Goal: Entertainment & Leisure: Consume media (video, audio)

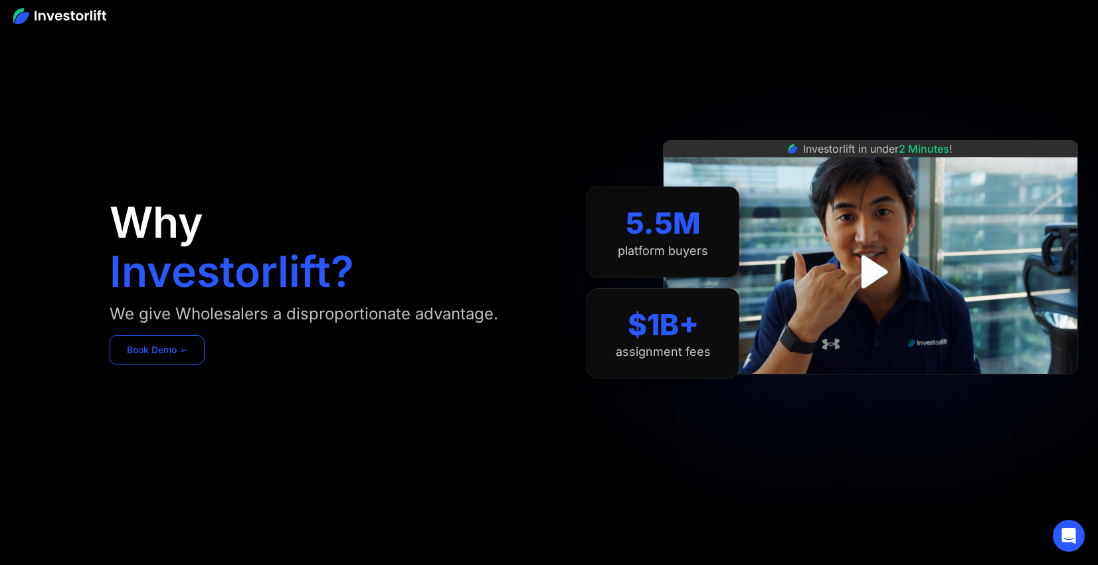
click at [153, 342] on link "Book Demo ➢" at bounding box center [157, 350] width 95 height 29
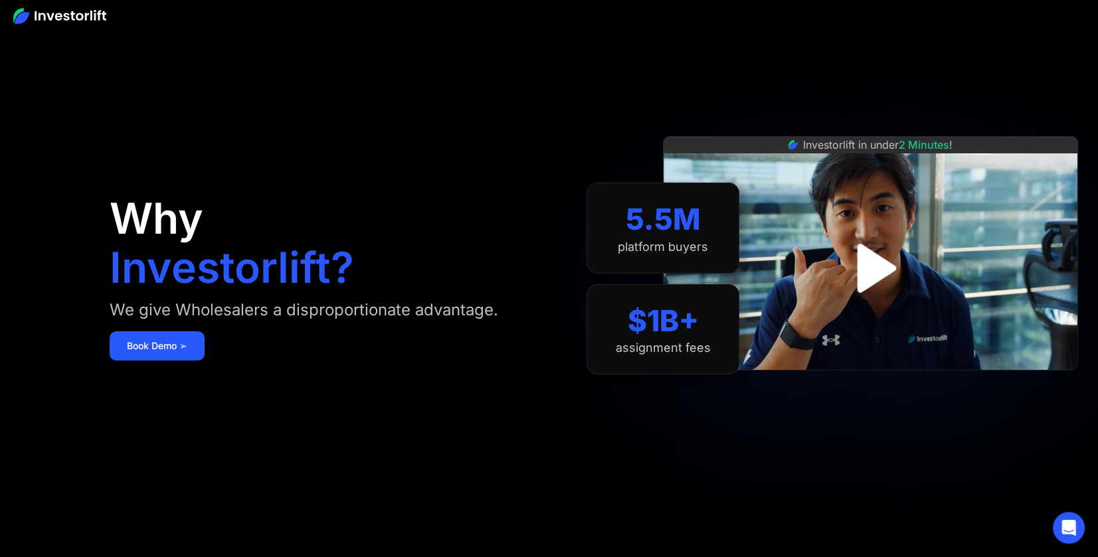
click at [870, 284] on img "open lightbox" at bounding box center [871, 268] width 88 height 88
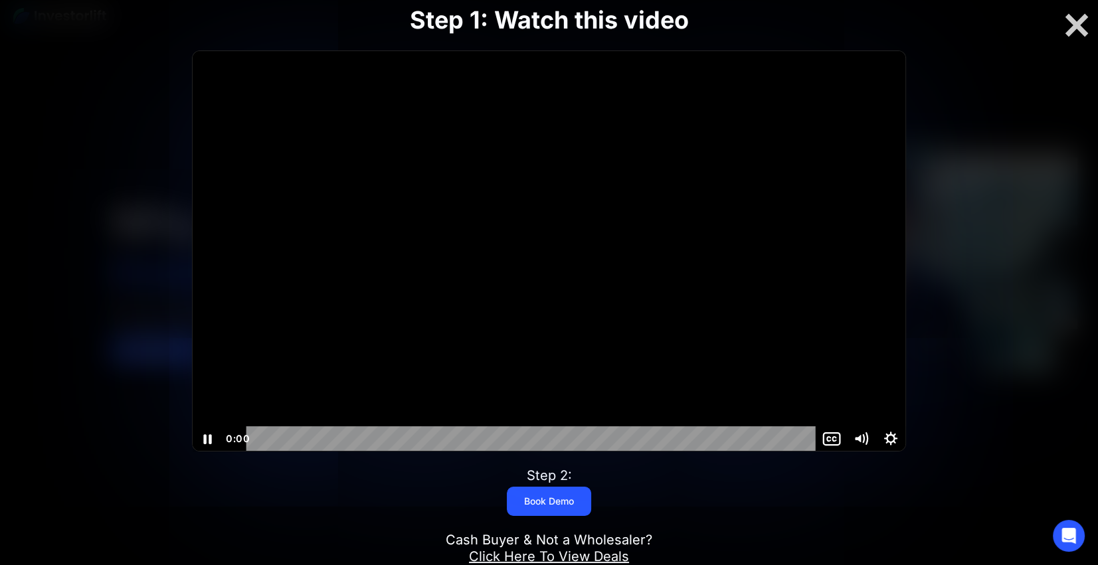
drag, startPoint x: 270, startPoint y: 439, endPoint x: 199, endPoint y: 438, distance: 70.4
click at [199, 438] on div "0:00 0:00" at bounding box center [549, 439] width 713 height 25
click at [209, 437] on icon "Pause" at bounding box center [208, 439] width 30 height 25
click at [209, 437] on icon "Play Video" at bounding box center [209, 439] width 8 height 11
click at [887, 440] on icon "Show settings menu" at bounding box center [891, 439] width 16 height 16
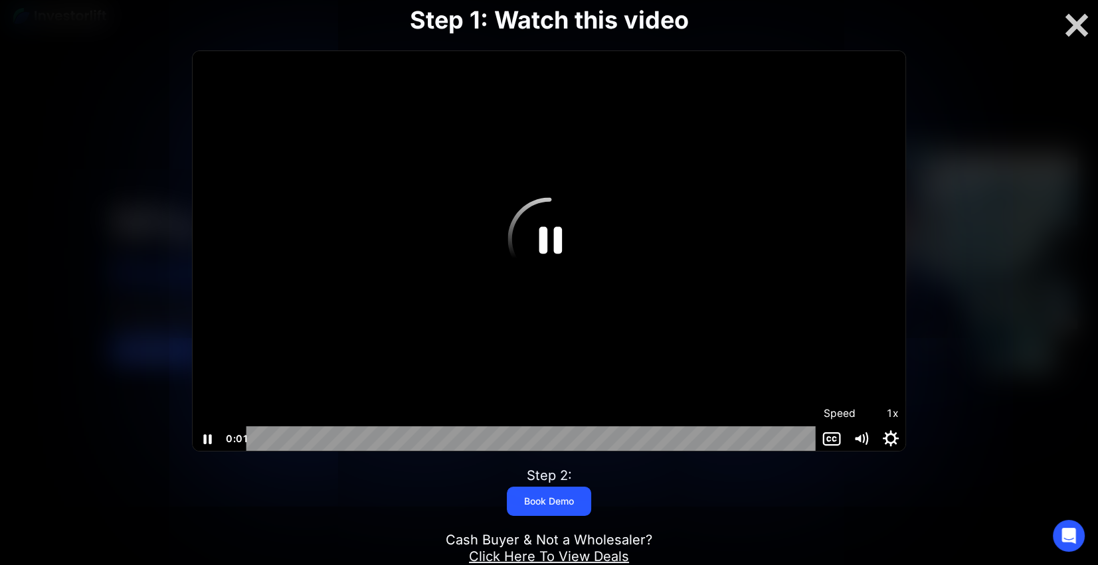
click at [887, 440] on icon "Hide settings menu" at bounding box center [891, 439] width 16 height 16
drag, startPoint x: 263, startPoint y: 438, endPoint x: 242, endPoint y: 438, distance: 21.3
click at [242, 438] on div "0:00 0:00" at bounding box center [520, 439] width 594 height 25
click at [257, 438] on div "Playbar" at bounding box center [258, 439] width 9 height 9
click at [258, 439] on div "Playbar" at bounding box center [258, 439] width 9 height 9
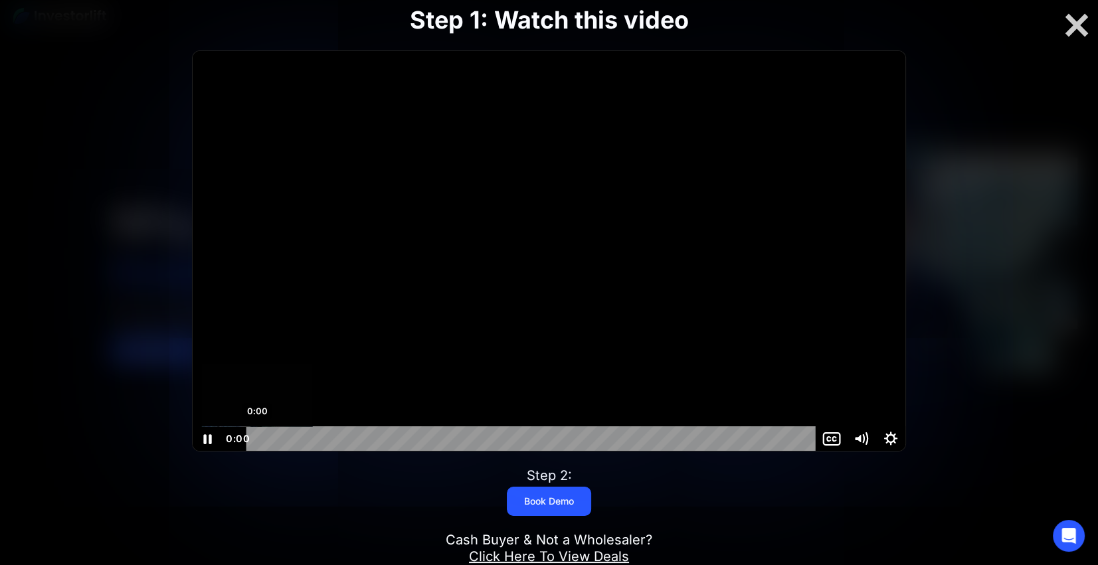
click at [293, 435] on div "0:00" at bounding box center [533, 439] width 552 height 25
click at [391, 363] on div at bounding box center [549, 251] width 713 height 401
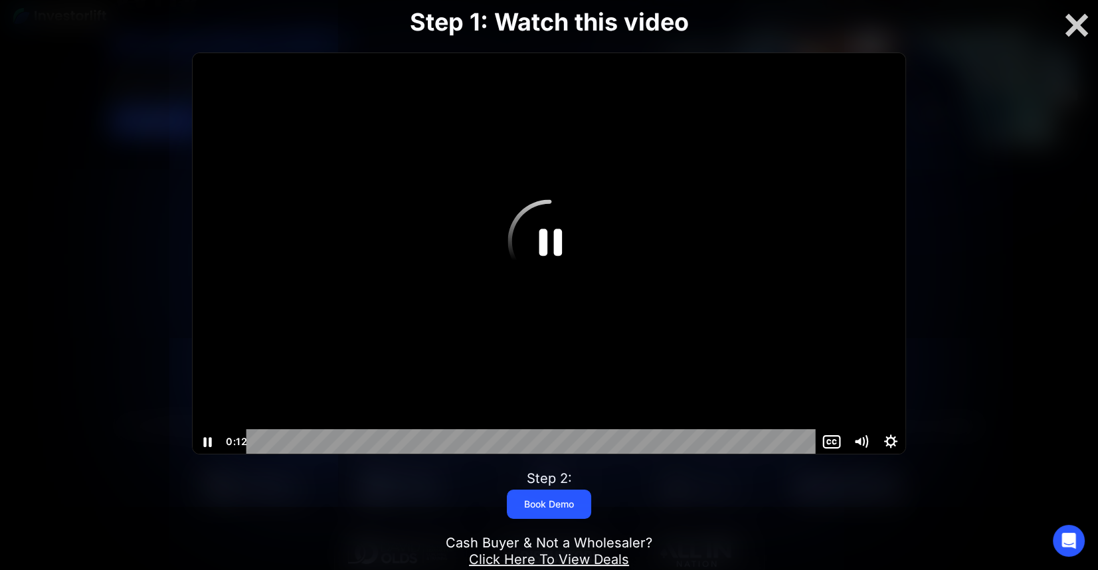
scroll to position [332, 0]
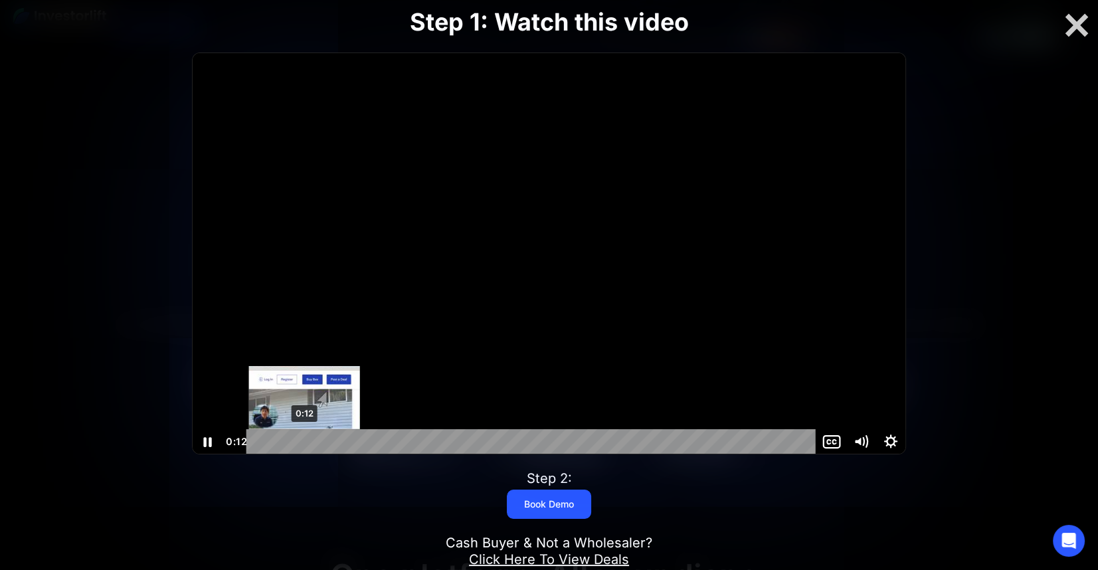
click at [304, 438] on div "Playbar" at bounding box center [304, 442] width 9 height 9
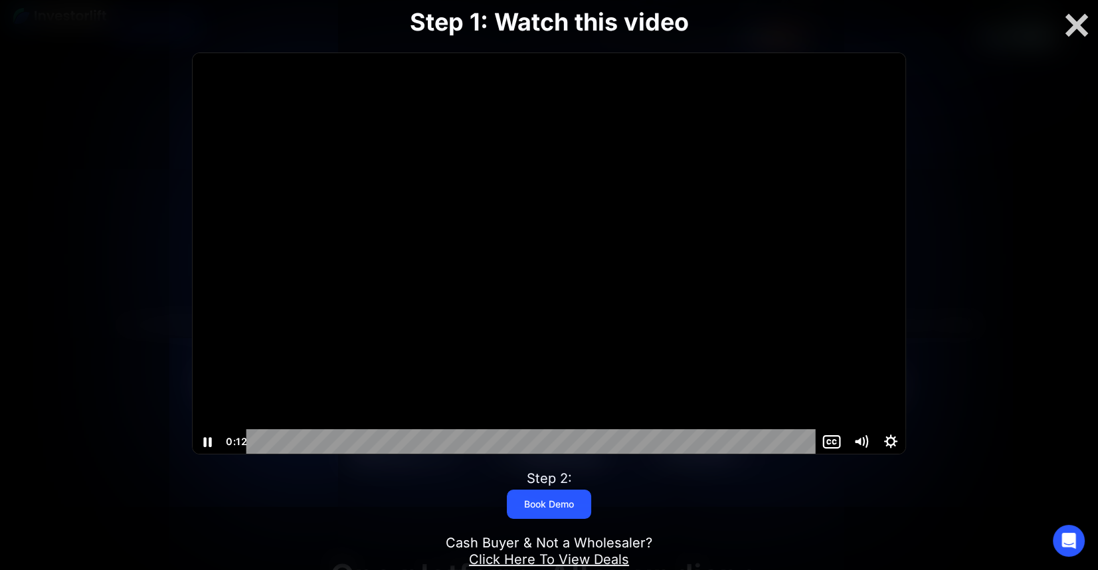
click at [308, 307] on div at bounding box center [549, 253] width 713 height 401
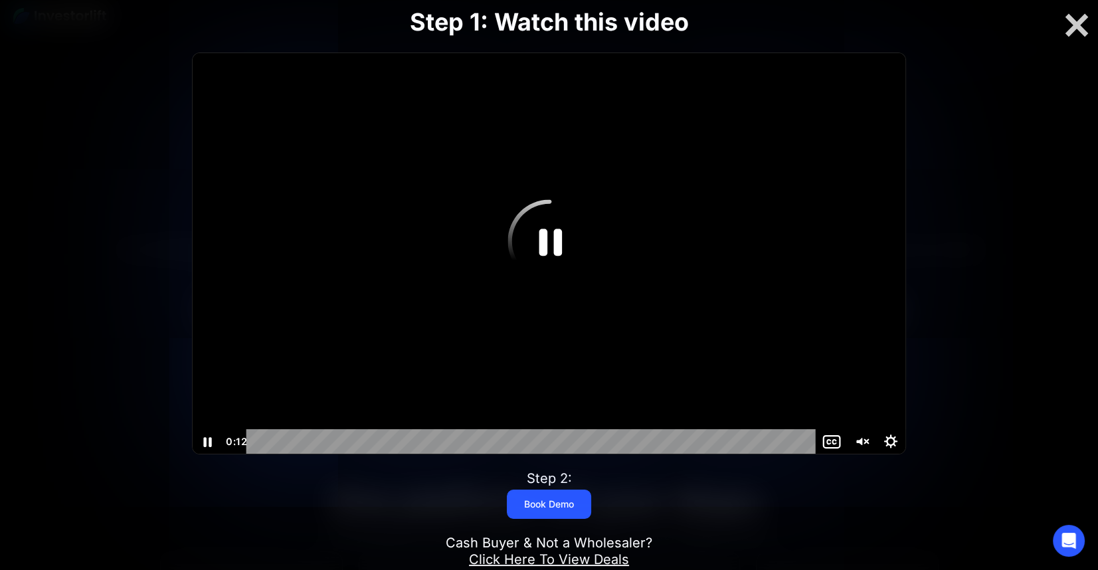
scroll to position [266, 0]
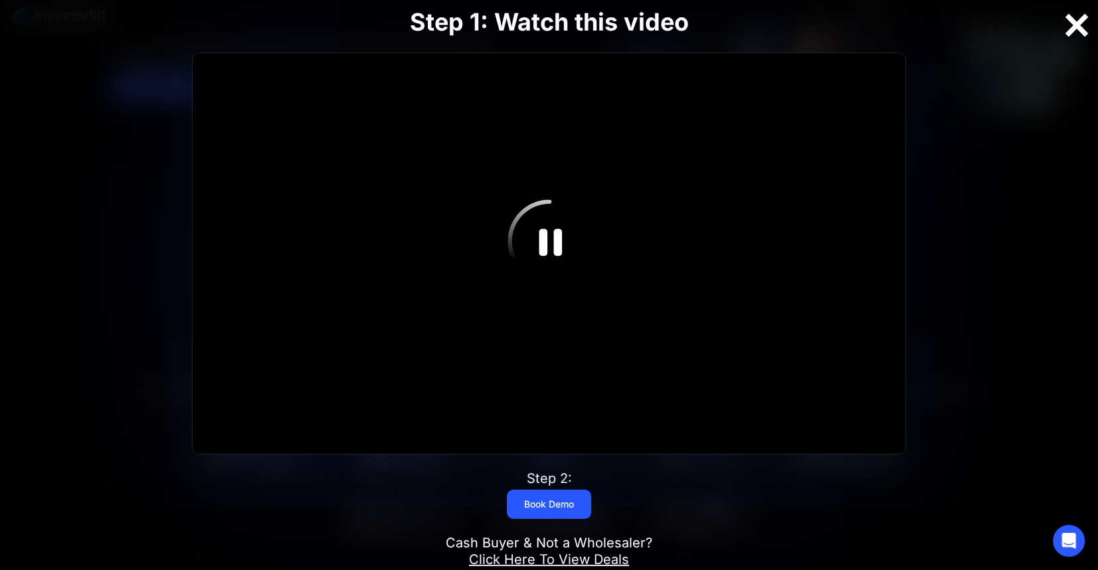
click at [1069, 37] on div at bounding box center [1077, 25] width 43 height 28
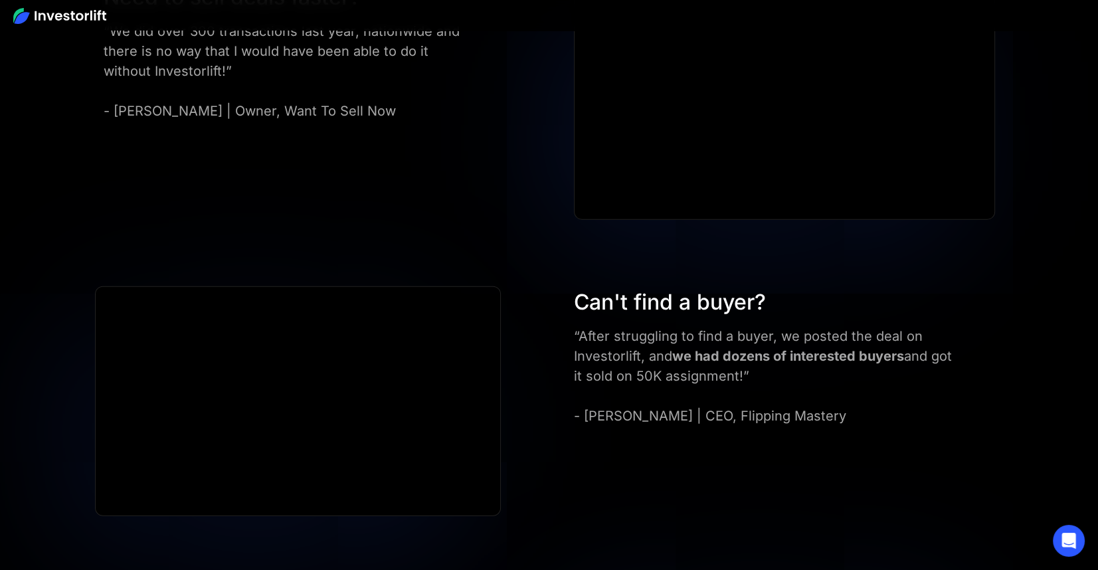
scroll to position [3256, 0]
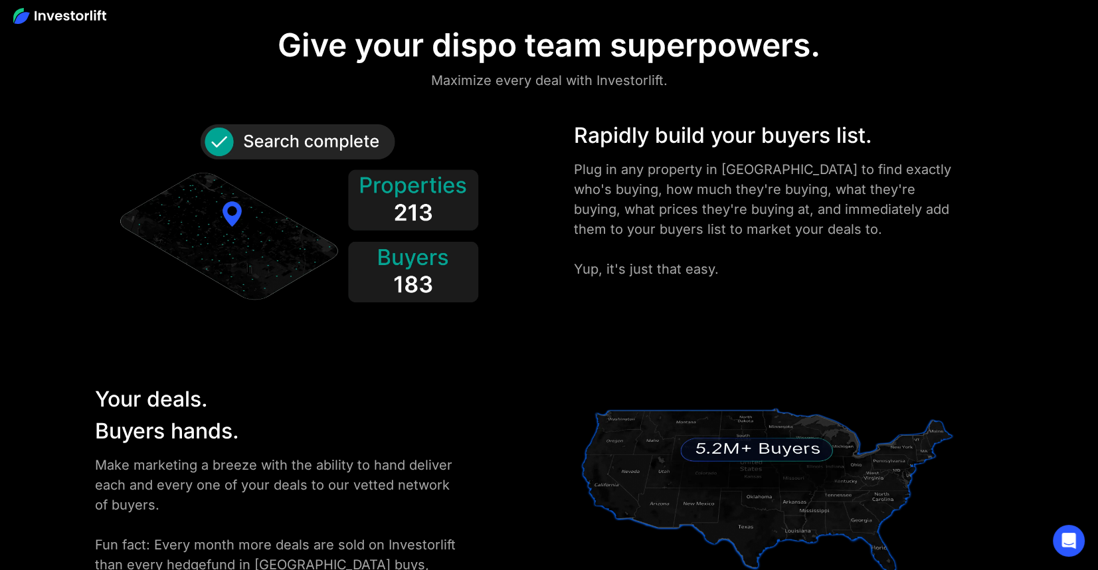
click at [84, 11] on img at bounding box center [59, 16] width 93 height 16
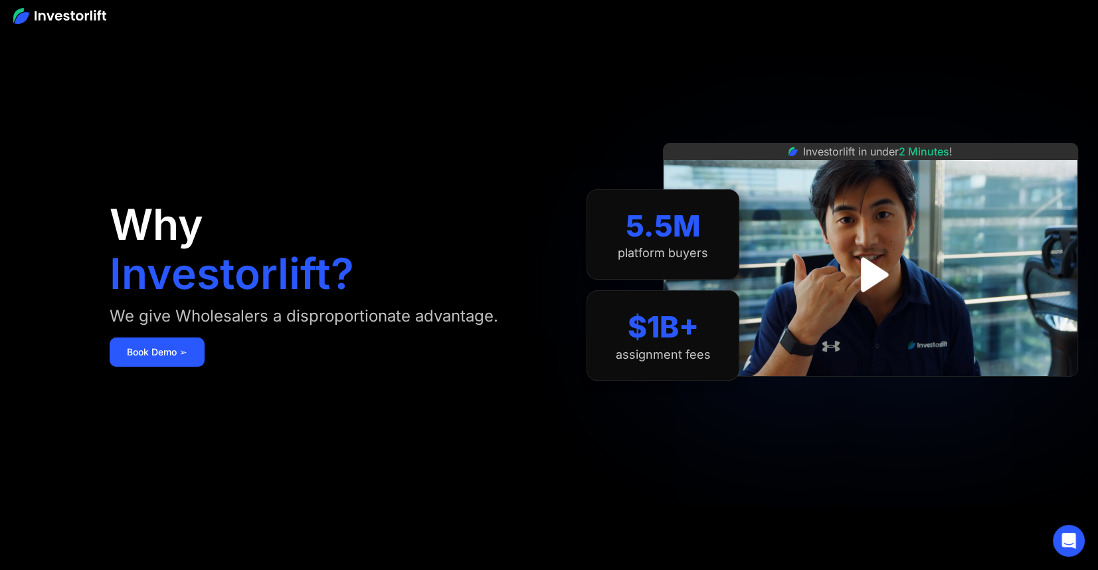
click at [66, 11] on img at bounding box center [59, 16] width 93 height 16
click at [870, 271] on img "open lightbox" at bounding box center [871, 274] width 93 height 93
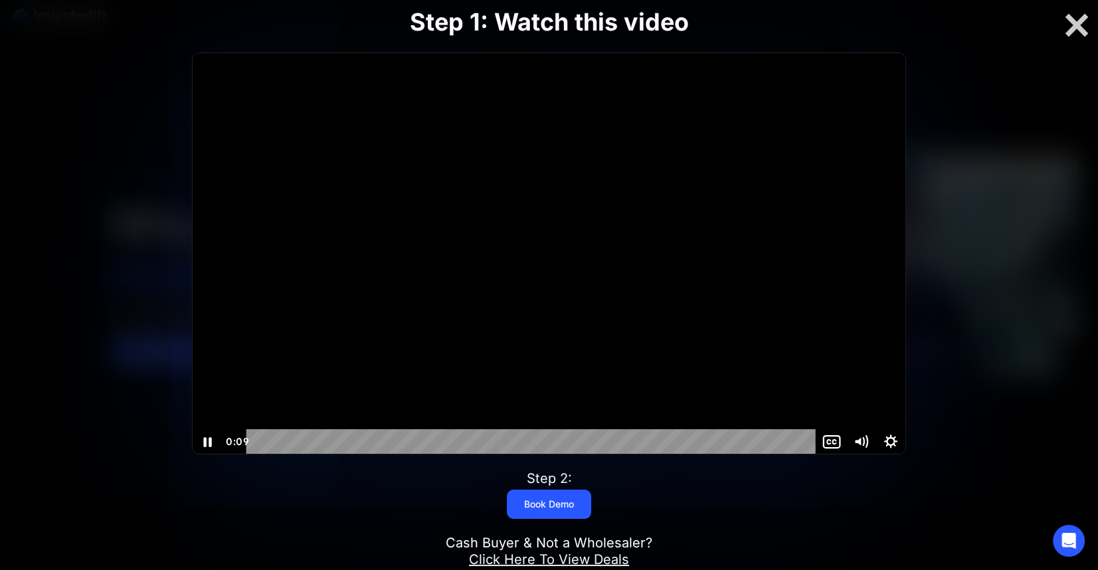
click at [527, 298] on div at bounding box center [549, 253] width 713 height 401
